Goal: Task Accomplishment & Management: Manage account settings

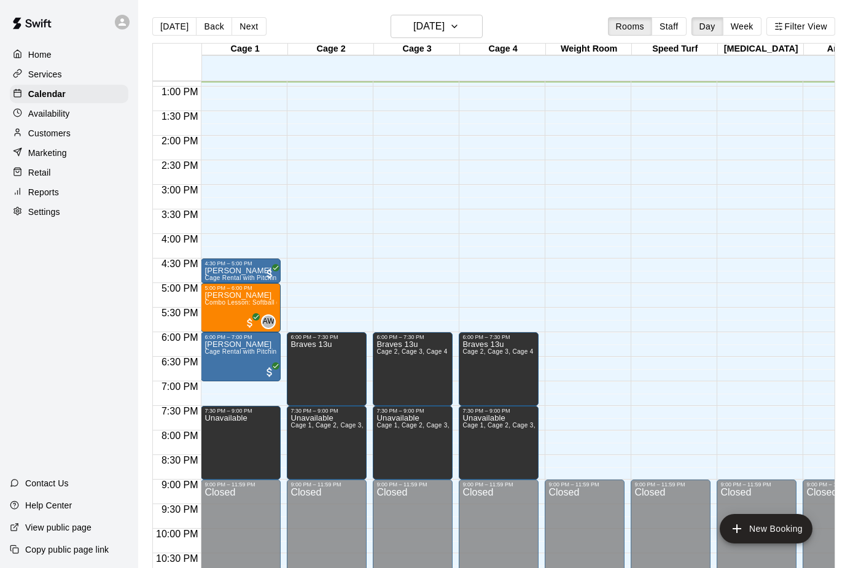
scroll to position [635, 0]
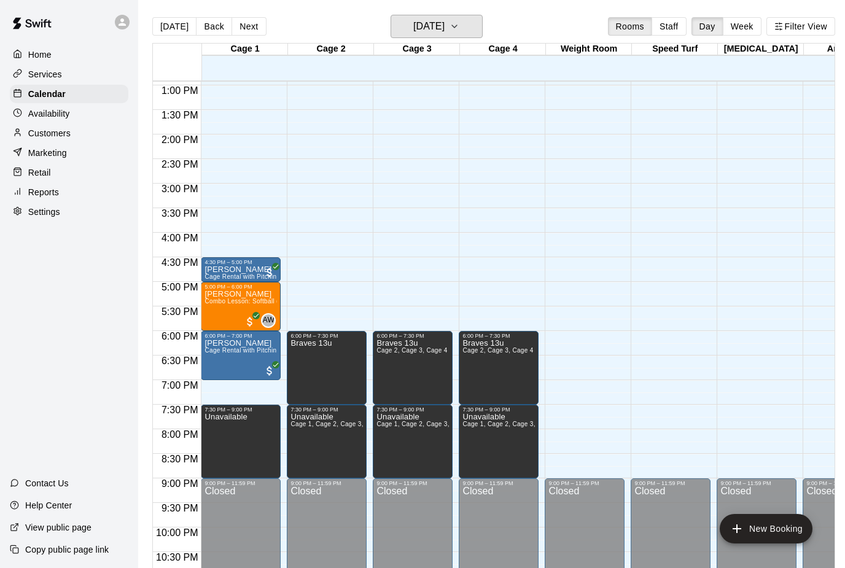
click at [482, 19] on button "[DATE]" at bounding box center [436, 26] width 92 height 23
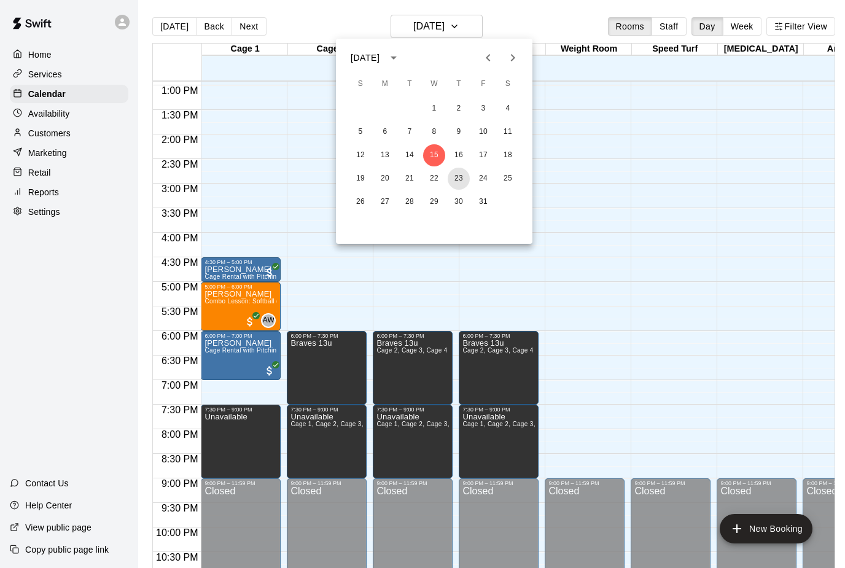
click at [465, 180] on button "23" at bounding box center [458, 179] width 22 height 22
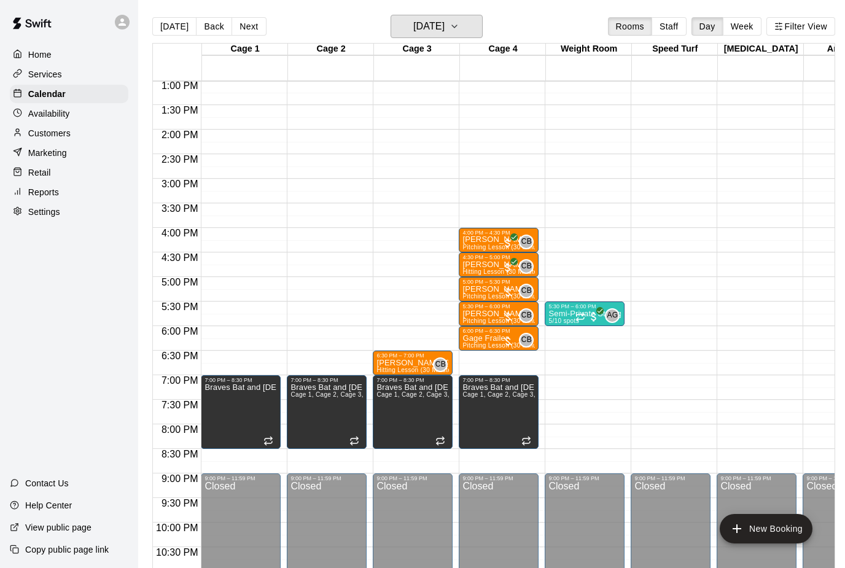
scroll to position [640, 0]
click at [528, 340] on span "CB" at bounding box center [526, 340] width 10 height 12
click at [540, 346] on icon "edit" at bounding box center [533, 346] width 15 height 15
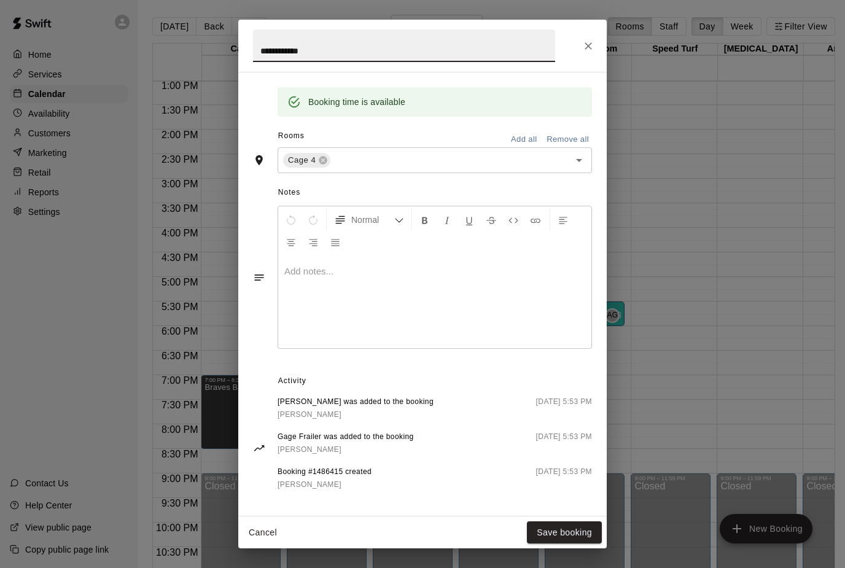
scroll to position [239, 0]
click at [590, 50] on icon "Close" at bounding box center [588, 46] width 12 height 12
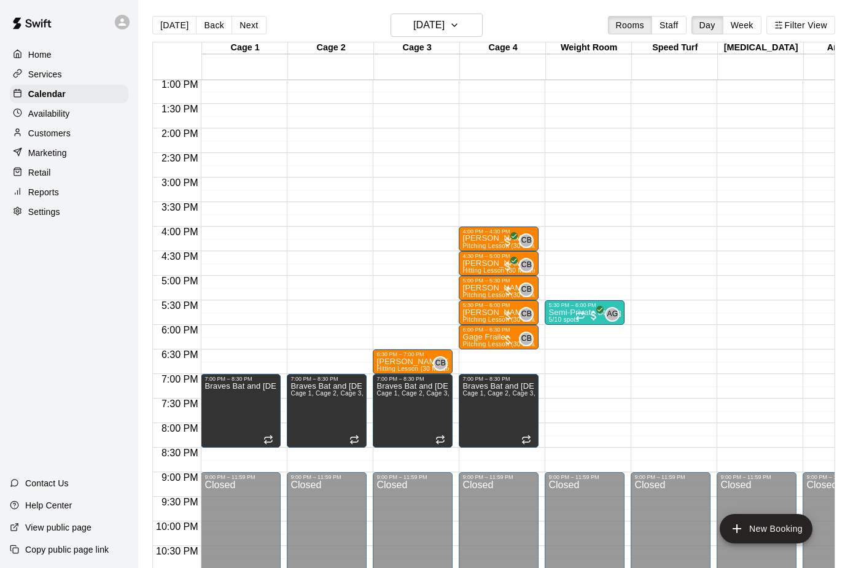
scroll to position [0, 0]
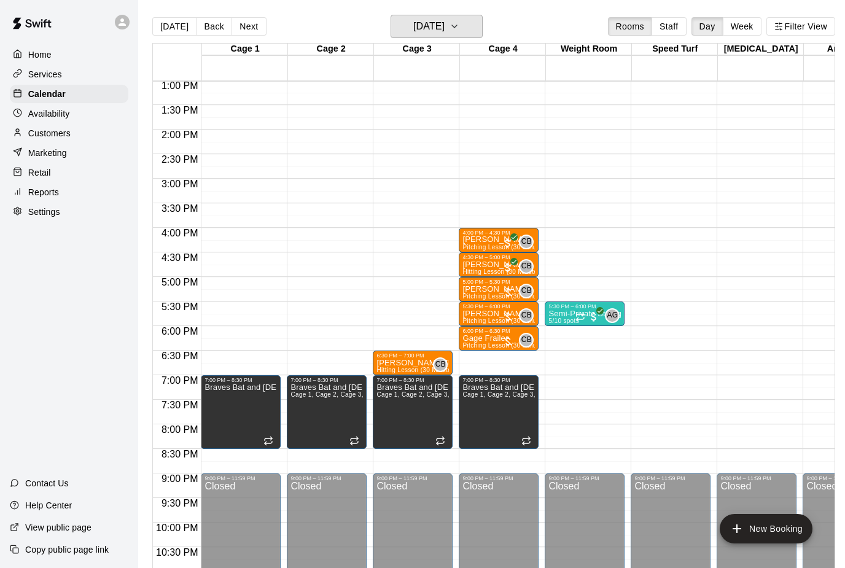
click at [459, 27] on icon "button" at bounding box center [454, 26] width 10 height 15
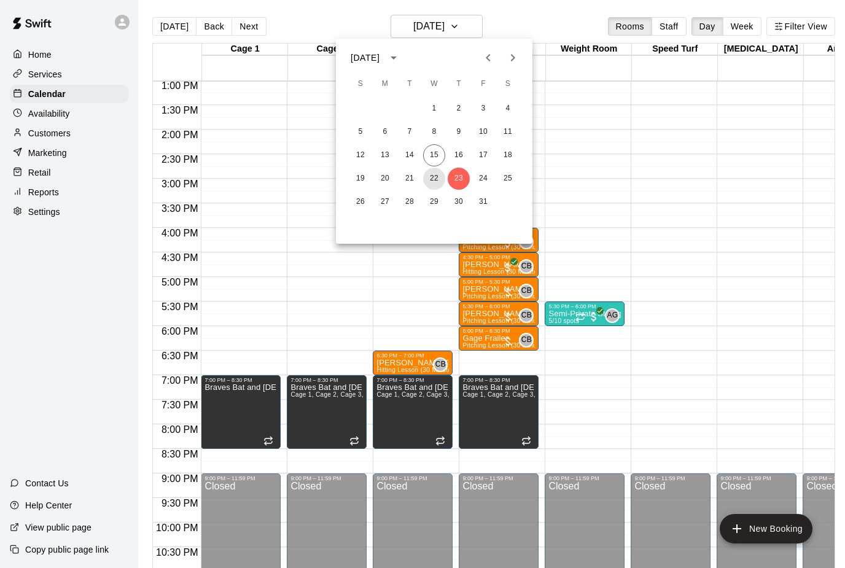
click at [436, 179] on button "22" at bounding box center [434, 179] width 22 height 22
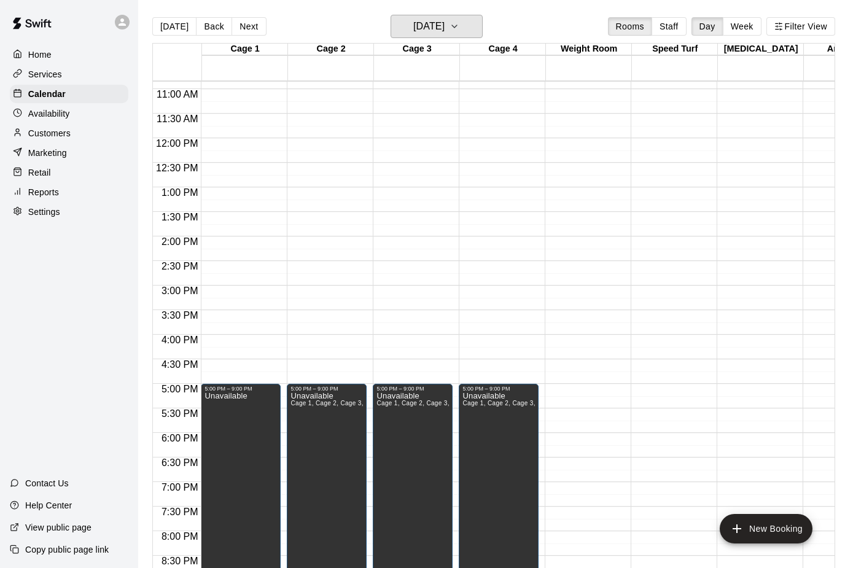
click at [457, 26] on icon "button" at bounding box center [454, 26] width 5 height 2
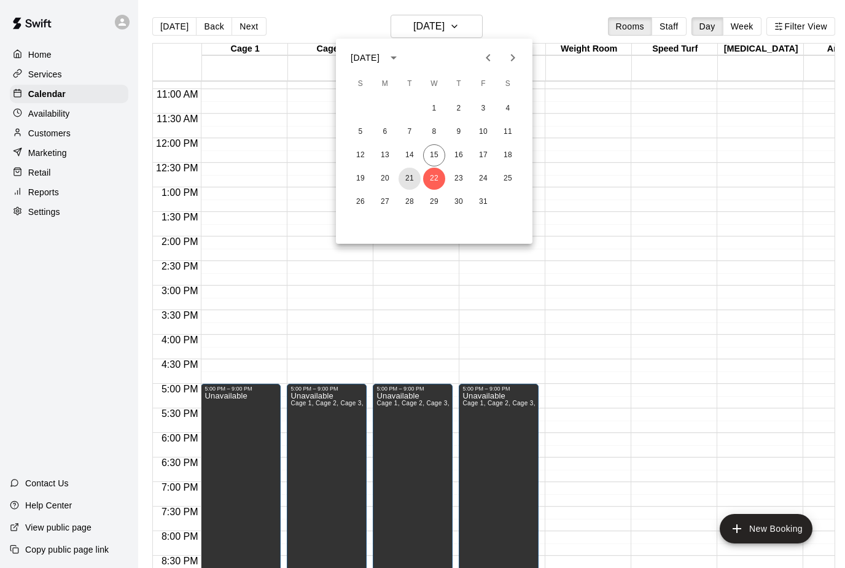
click at [412, 180] on button "21" at bounding box center [409, 179] width 22 height 22
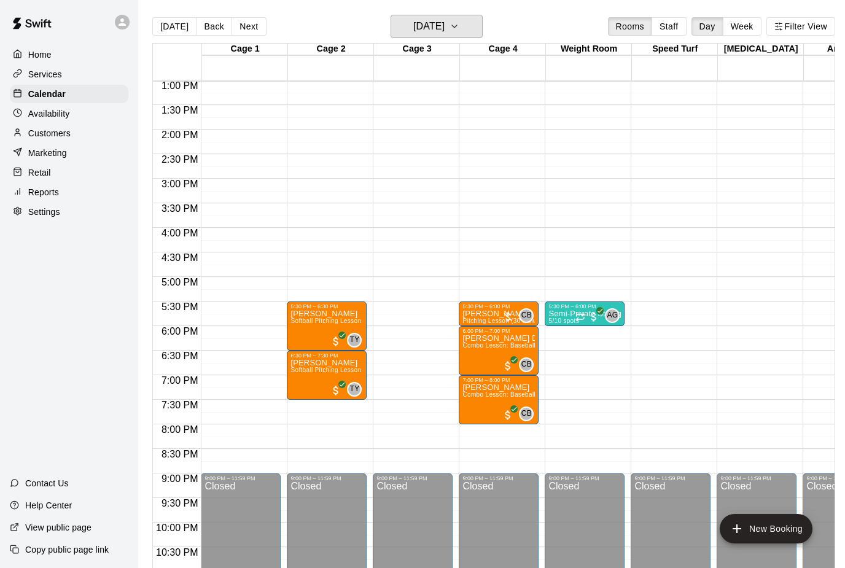
click at [477, 26] on button "[DATE]" at bounding box center [436, 26] width 92 height 23
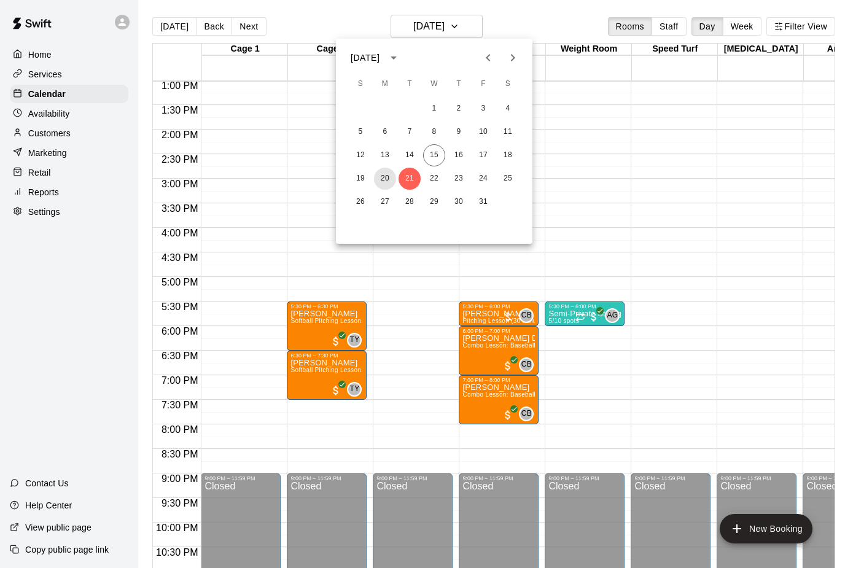
click at [387, 182] on button "20" at bounding box center [385, 179] width 22 height 22
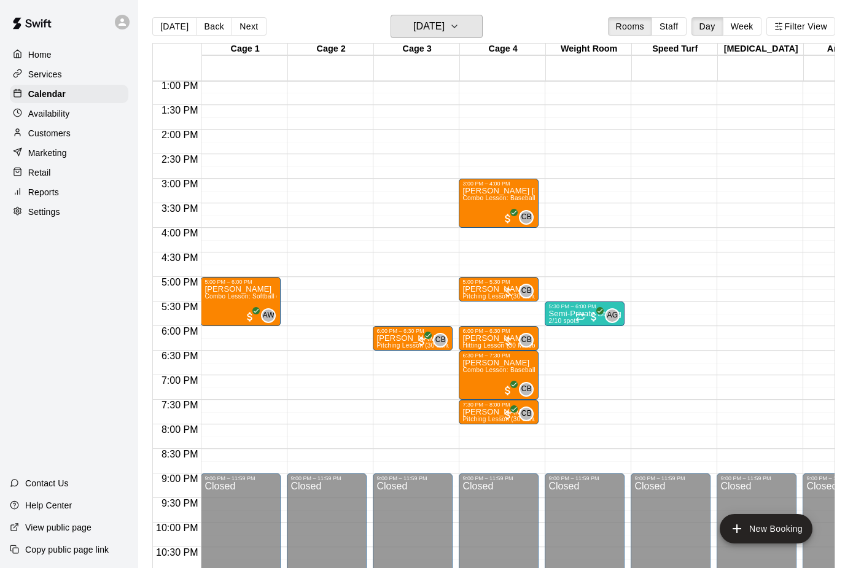
click at [459, 31] on icon "button" at bounding box center [454, 26] width 10 height 15
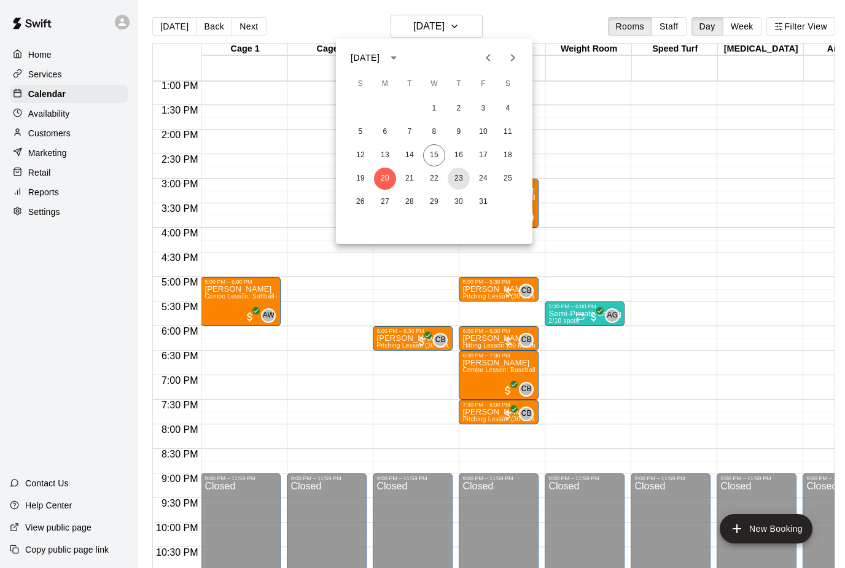
click at [465, 179] on button "23" at bounding box center [458, 179] width 22 height 22
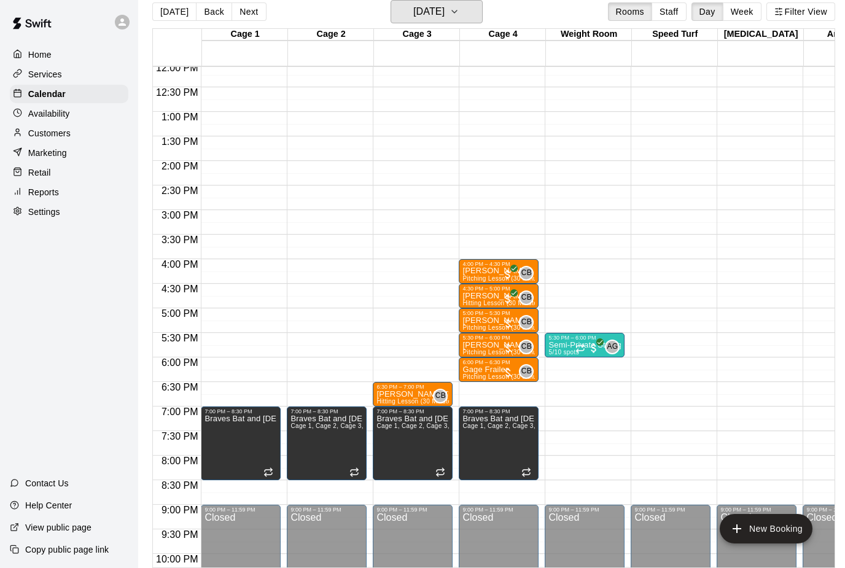
scroll to position [592, 0]
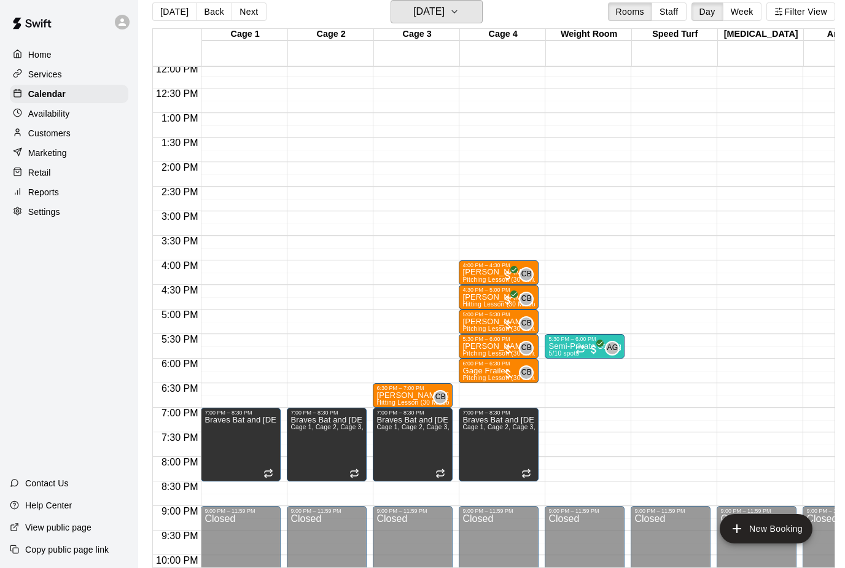
click at [459, 14] on icon "button" at bounding box center [454, 11] width 10 height 15
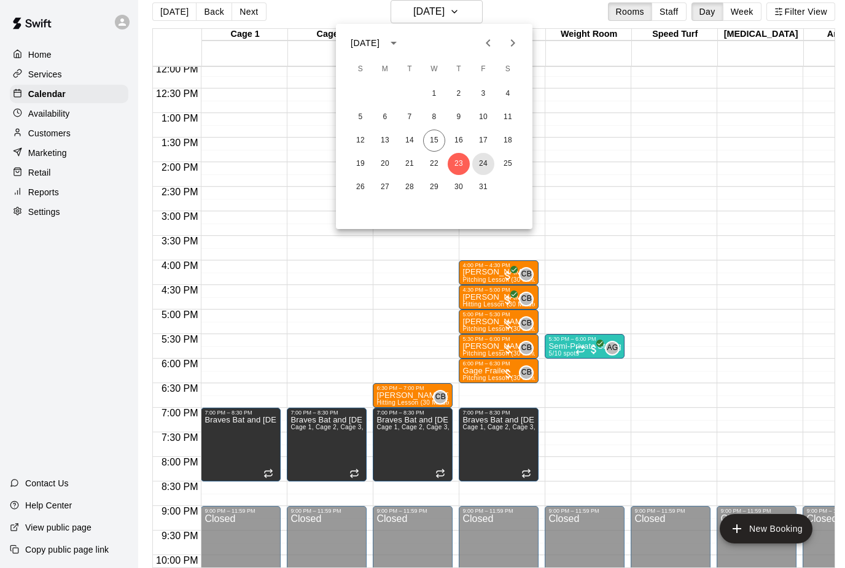
click at [489, 165] on button "24" at bounding box center [483, 164] width 22 height 22
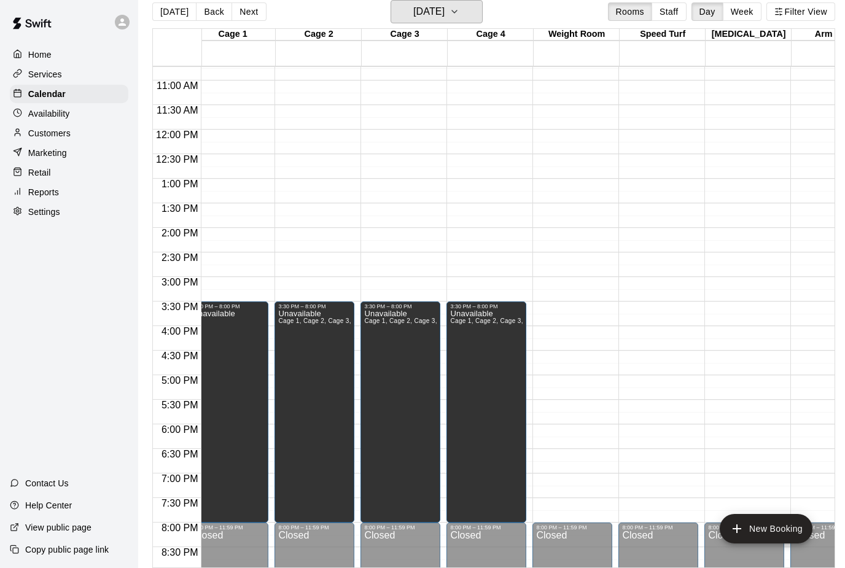
scroll to position [508, 14]
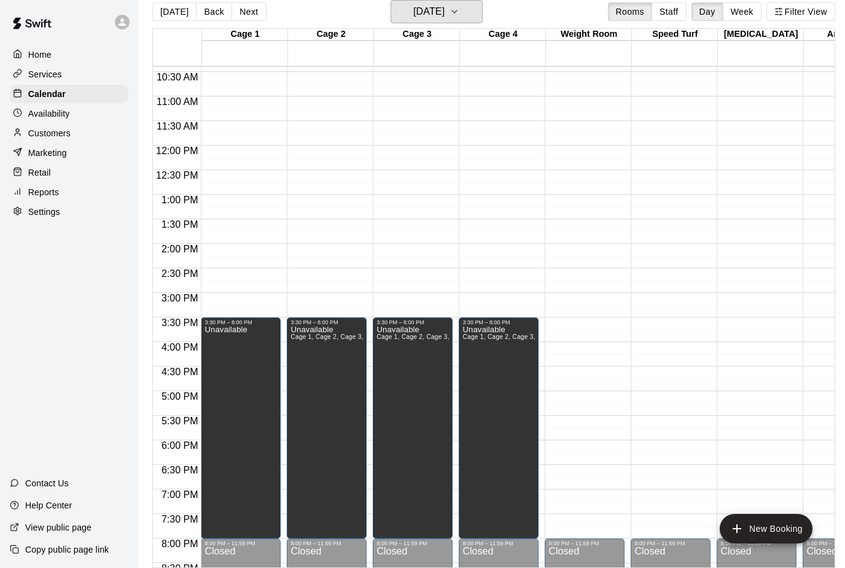
click at [459, 17] on icon "button" at bounding box center [454, 11] width 10 height 15
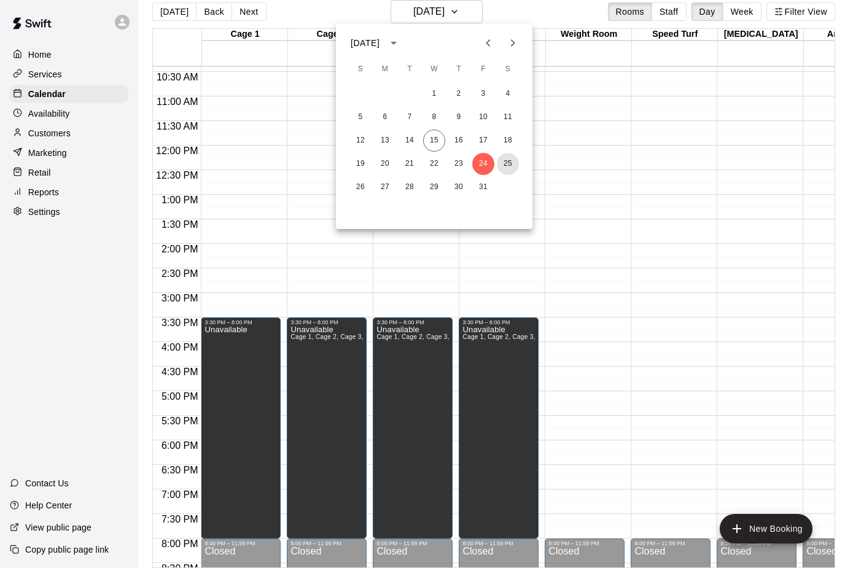
click at [511, 170] on button "25" at bounding box center [508, 164] width 22 height 22
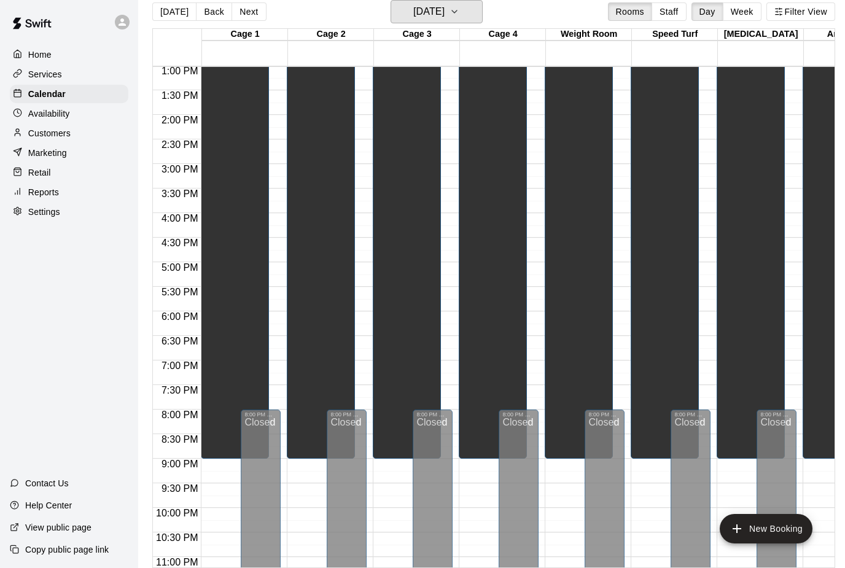
click at [459, 12] on icon "button" at bounding box center [454, 11] width 10 height 15
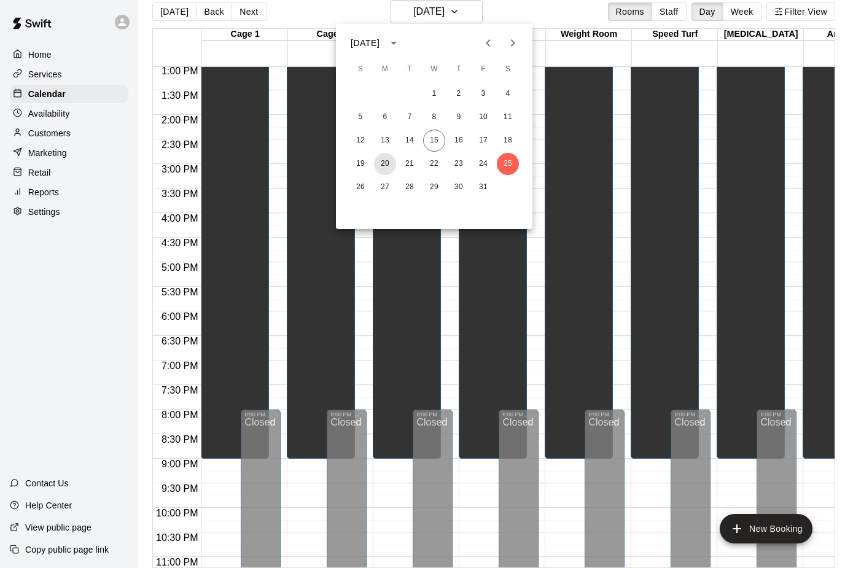
click at [389, 161] on button "20" at bounding box center [385, 164] width 22 height 22
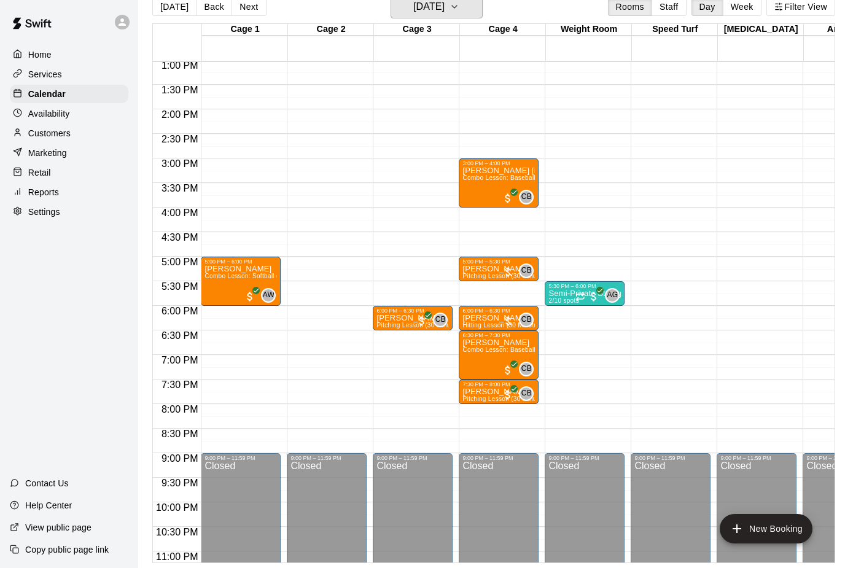
scroll to position [640, 0]
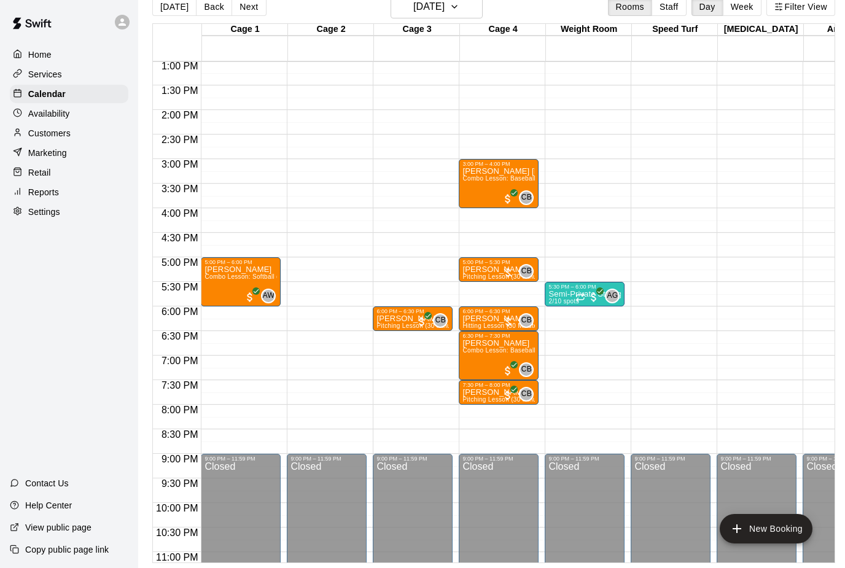
click at [63, 99] on p "Calendar" at bounding box center [46, 94] width 37 height 12
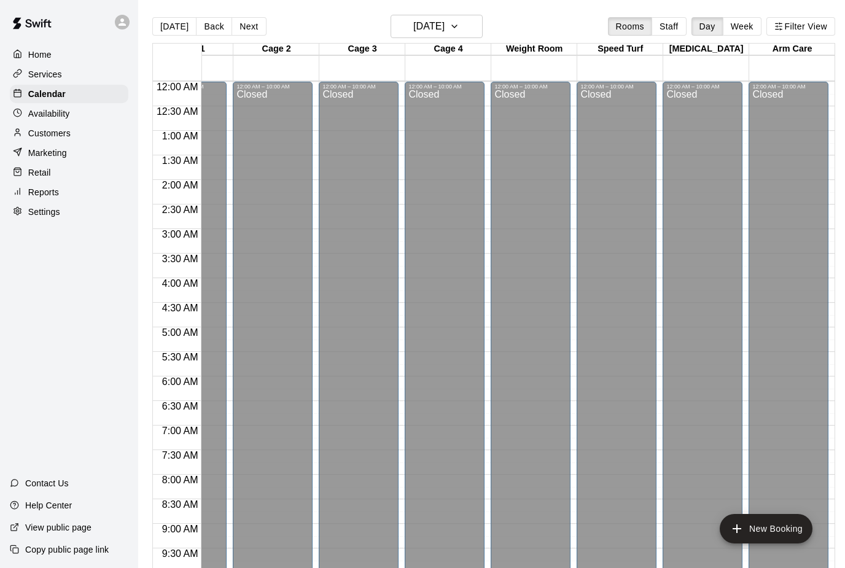
scroll to position [0, 55]
click at [476, 30] on button "[DATE]" at bounding box center [436, 26] width 92 height 23
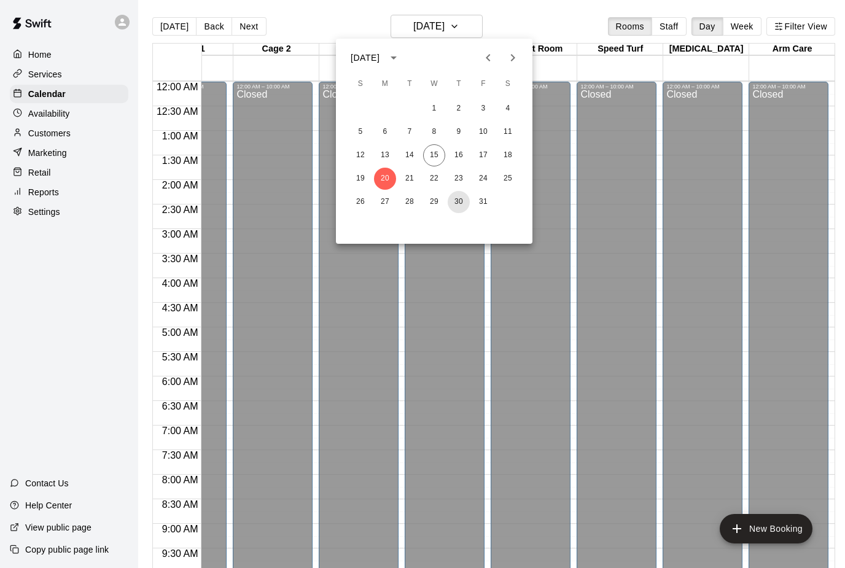
click at [454, 211] on button "30" at bounding box center [458, 202] width 22 height 22
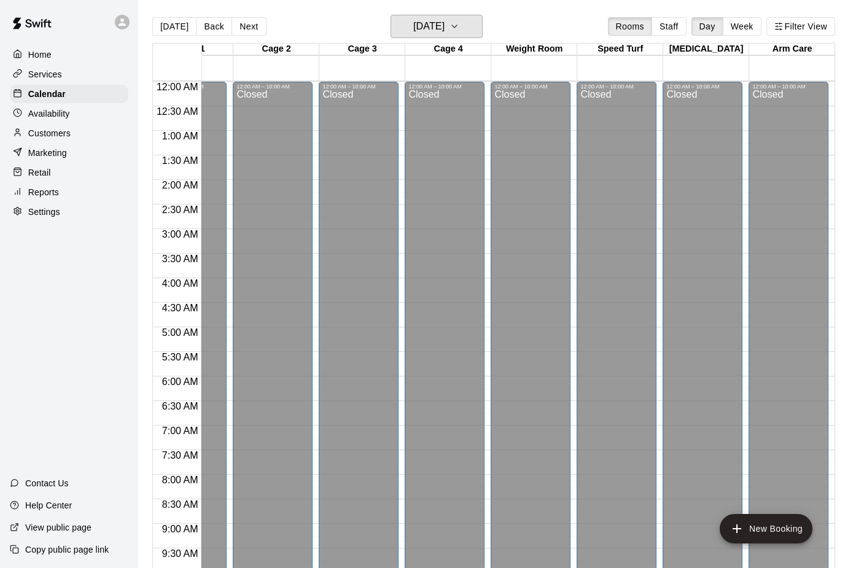
click at [482, 26] on button "[DATE]" at bounding box center [436, 26] width 92 height 23
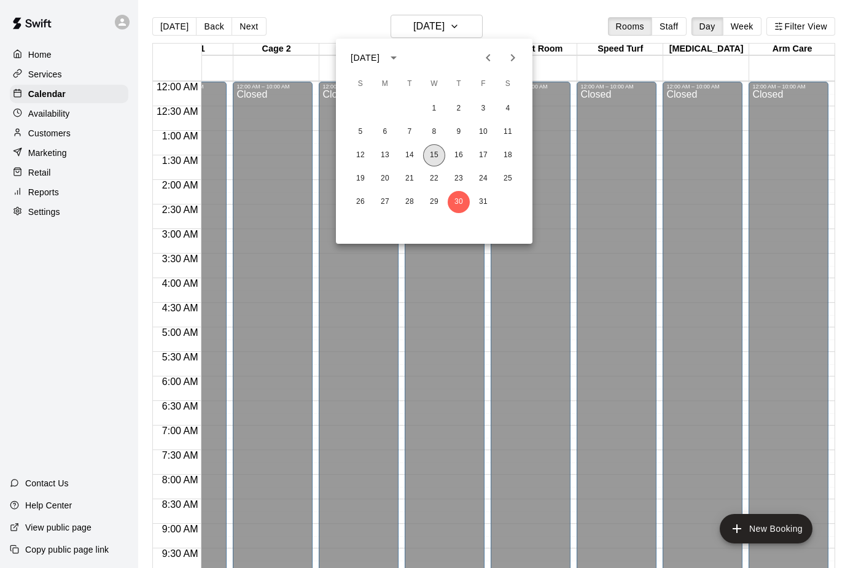
click at [441, 152] on button "15" at bounding box center [434, 155] width 22 height 22
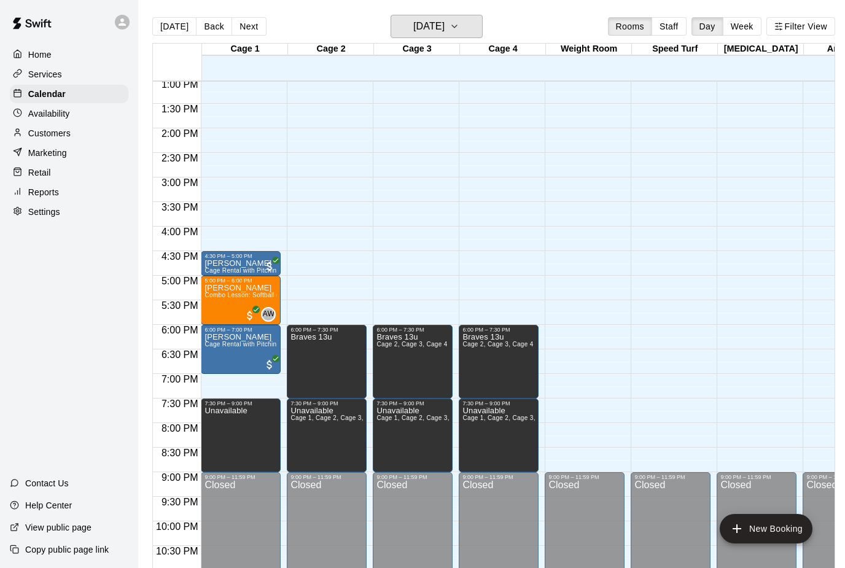
scroll to position [640, 0]
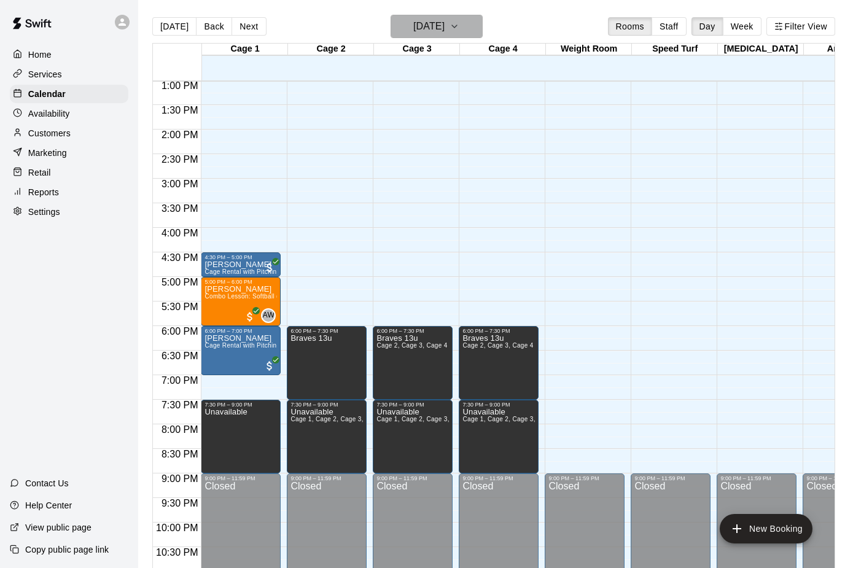
click at [459, 28] on icon "button" at bounding box center [454, 26] width 10 height 15
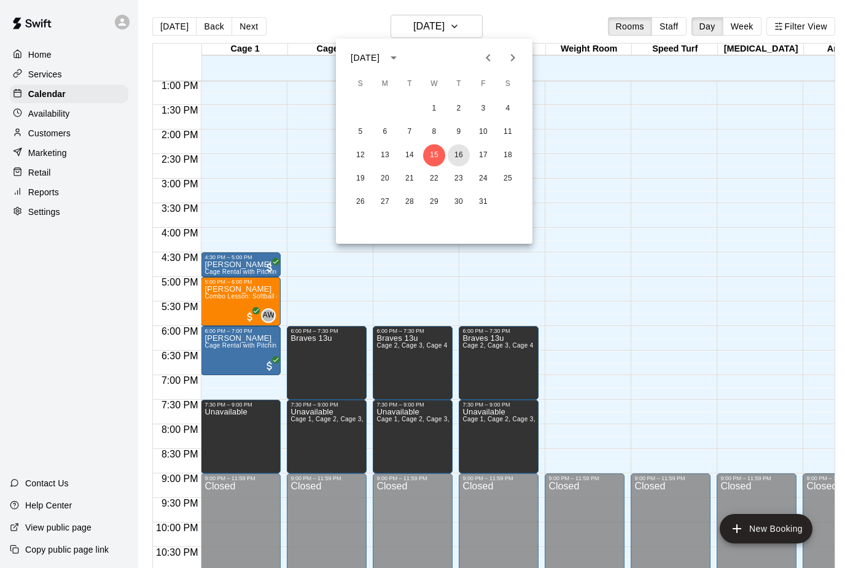
click at [464, 155] on button "16" at bounding box center [458, 155] width 22 height 22
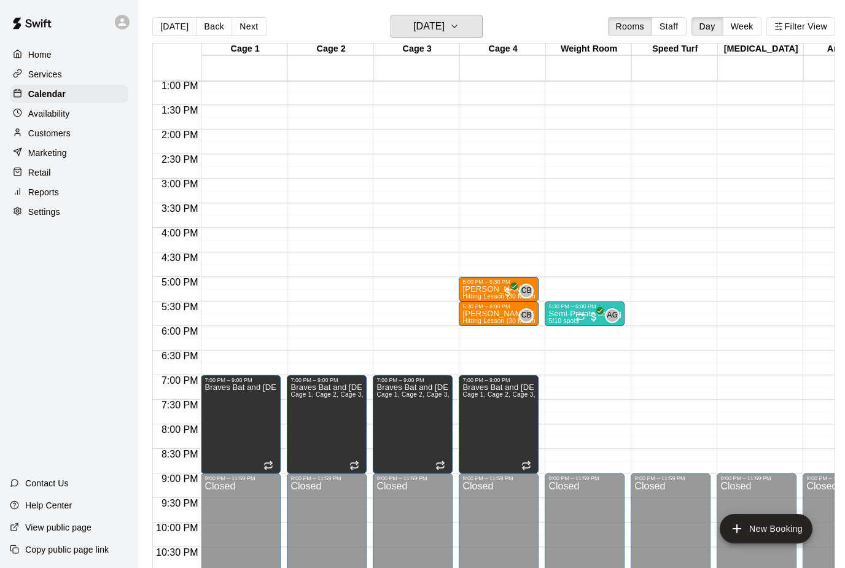
click at [459, 32] on icon "button" at bounding box center [454, 26] width 10 height 15
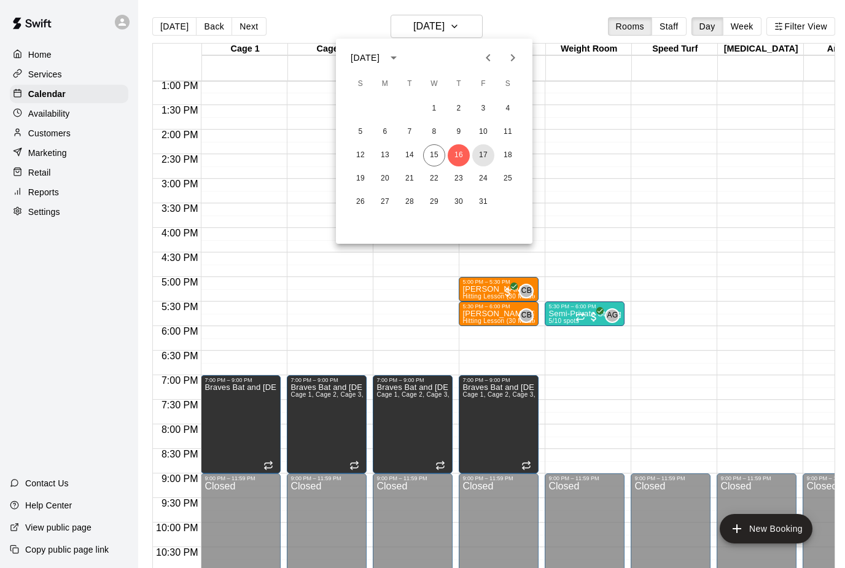
click at [488, 157] on button "17" at bounding box center [483, 155] width 22 height 22
